Goal: Information Seeking & Learning: Check status

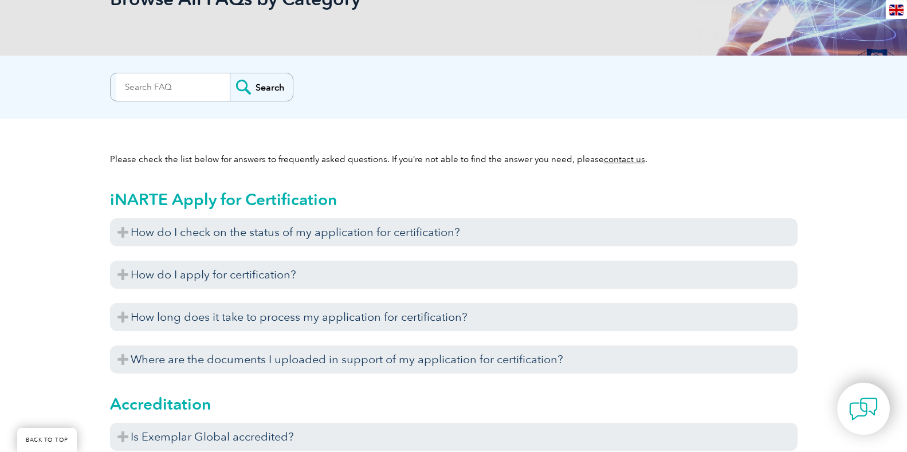
scroll to position [221, 0]
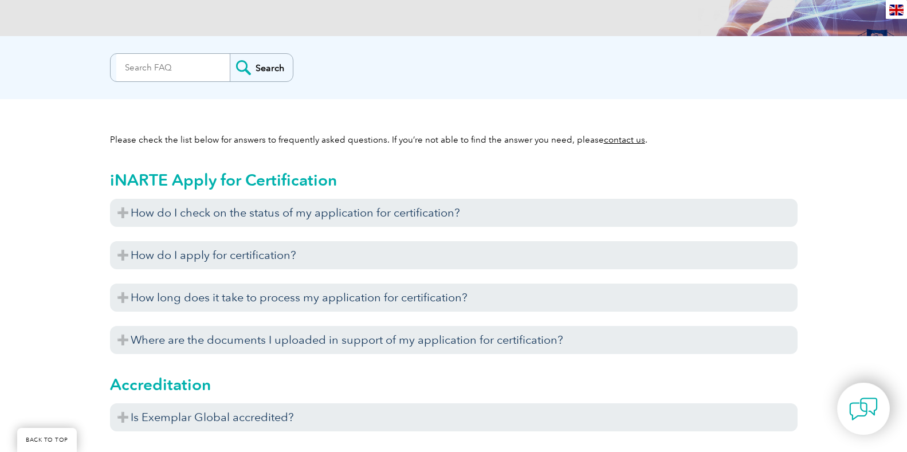
click at [158, 69] on input "search" at bounding box center [172, 67] width 113 height 27
click at [182, 71] on input "search" at bounding box center [172, 67] width 113 height 27
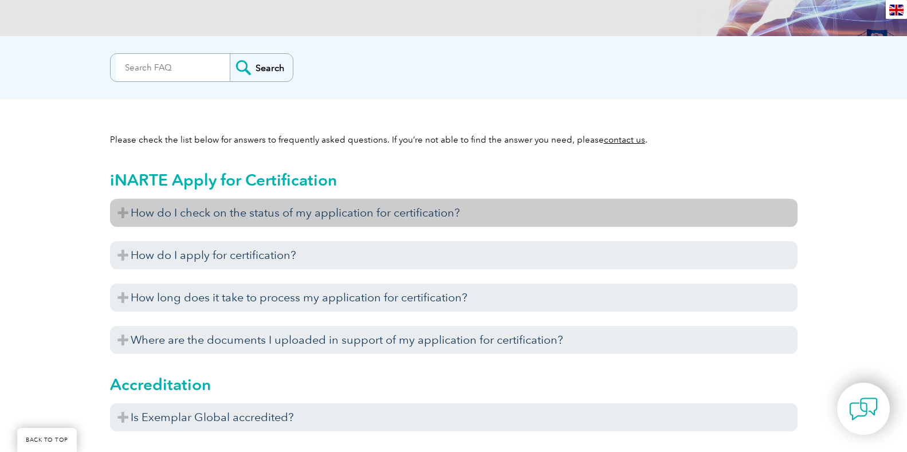
click at [297, 216] on h3 "How do I check on the status of my application for certification?" at bounding box center [453, 213] width 687 height 28
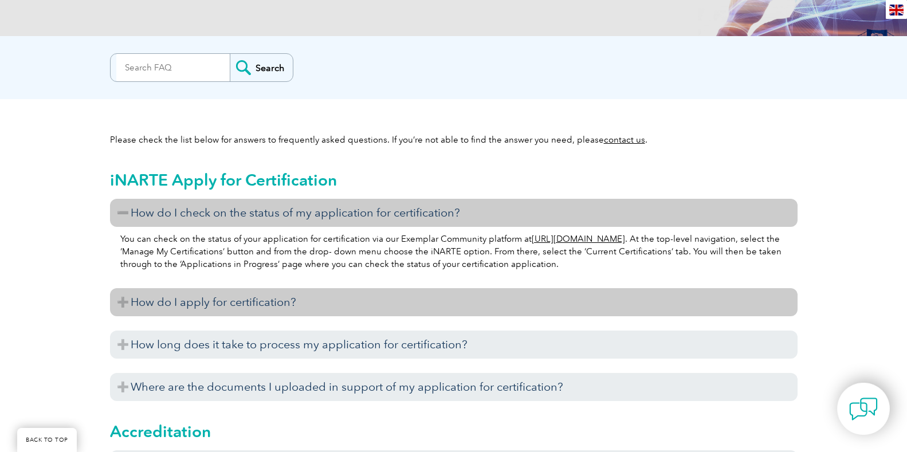
click at [267, 300] on h3 "How do I apply for certification?" at bounding box center [453, 302] width 687 height 28
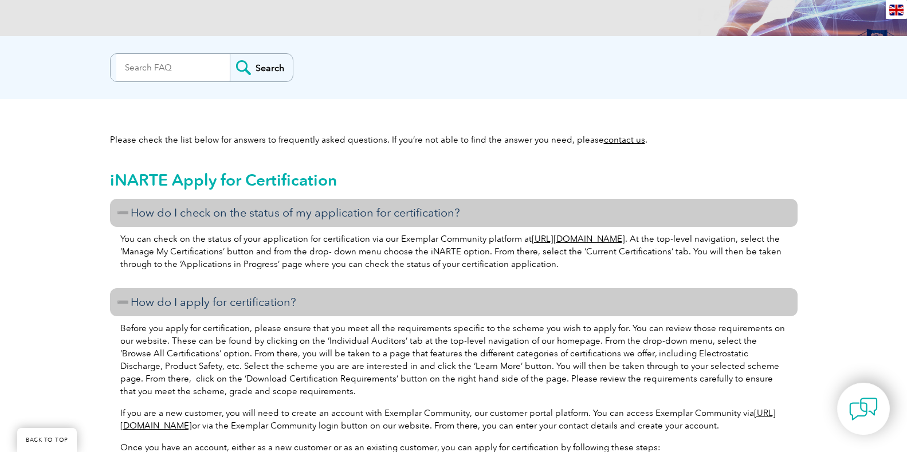
click at [182, 67] on input "search" at bounding box center [172, 67] width 113 height 27
type input "my certificate"
click at [254, 71] on input "Search" at bounding box center [261, 67] width 63 height 27
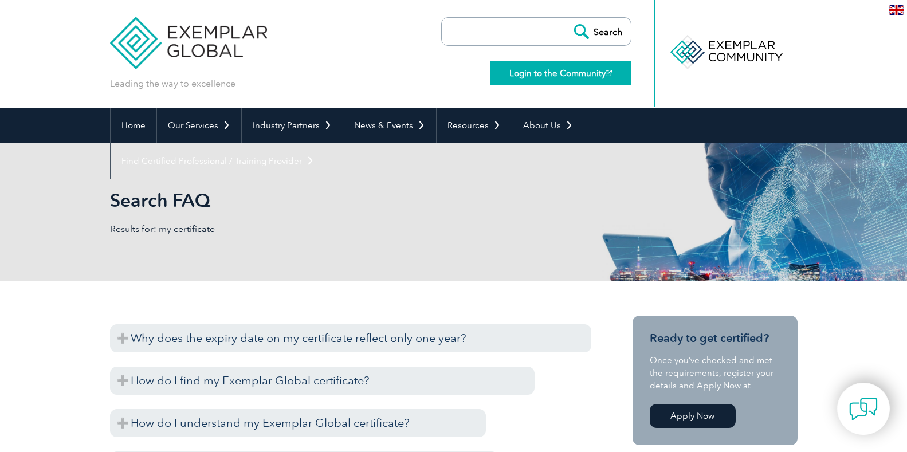
click at [575, 70] on link "Login to the Community" at bounding box center [560, 73] width 141 height 24
